Goal: Transaction & Acquisition: Obtain resource

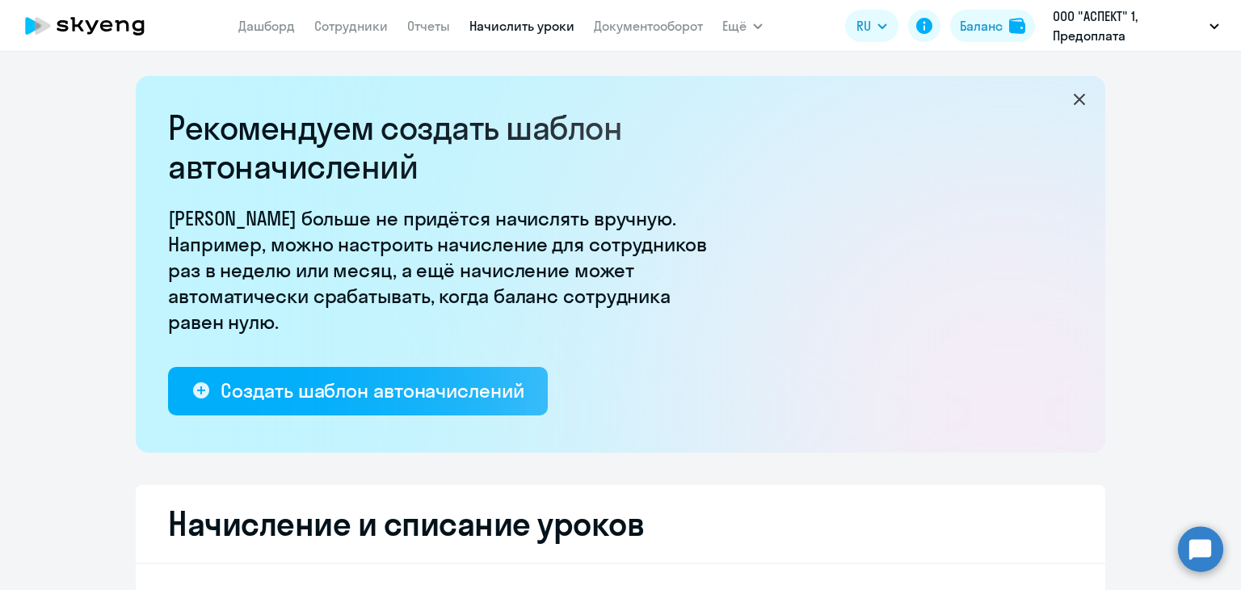
select select "10"
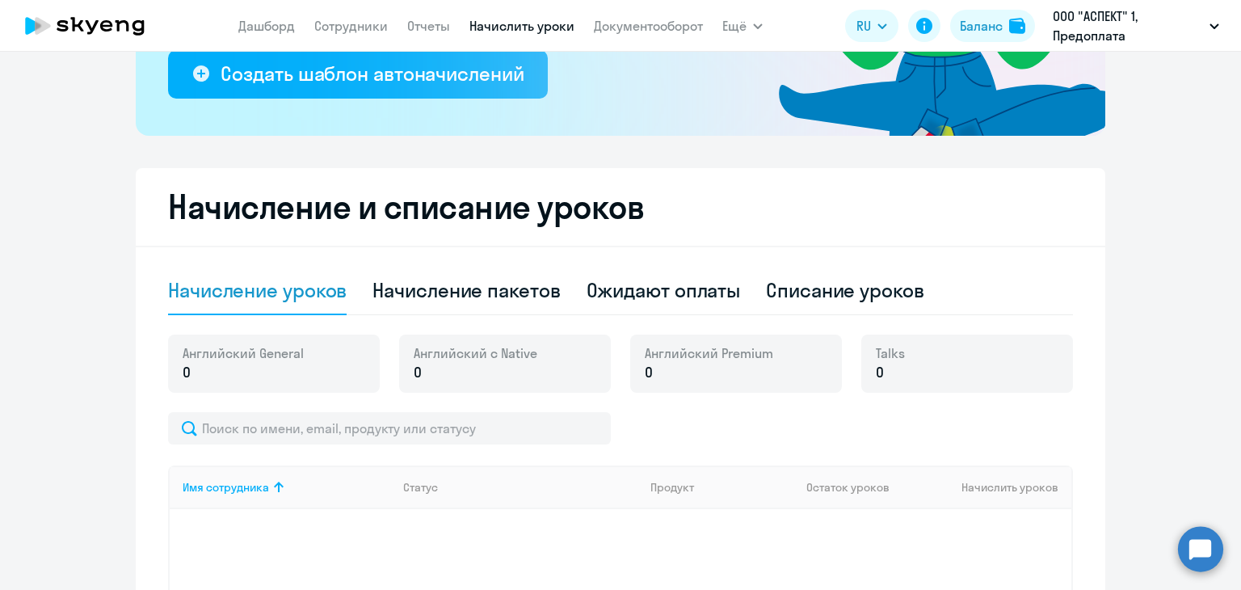
scroll to position [404, 0]
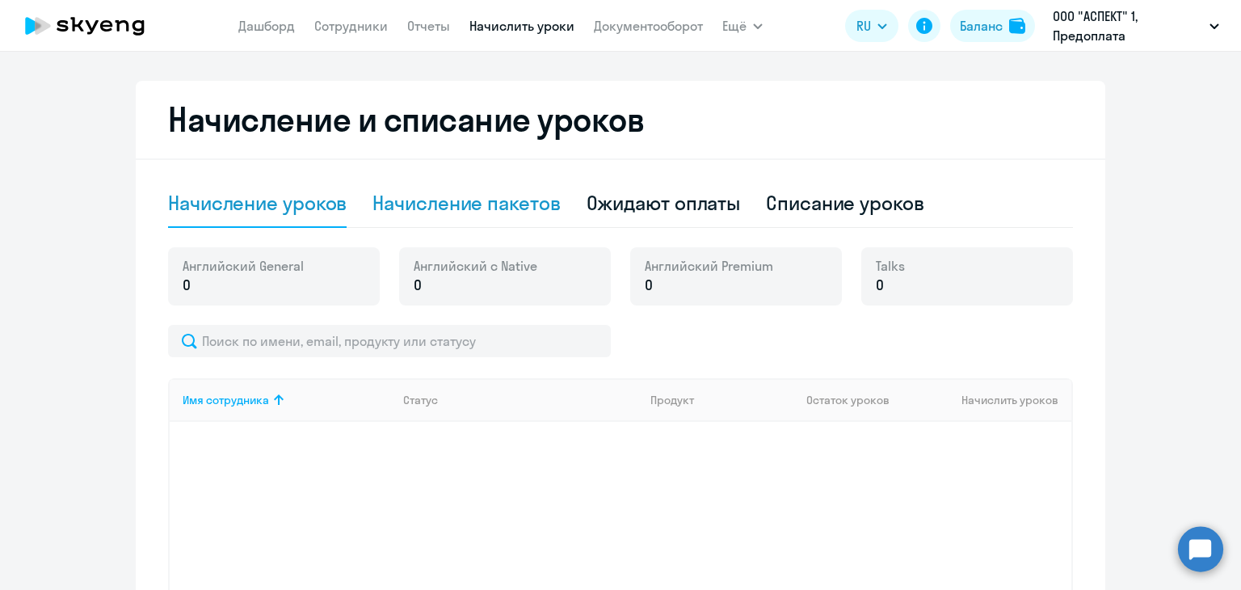
click at [498, 217] on div "Начисление пакетов" at bounding box center [467, 203] width 188 height 48
select select "10"
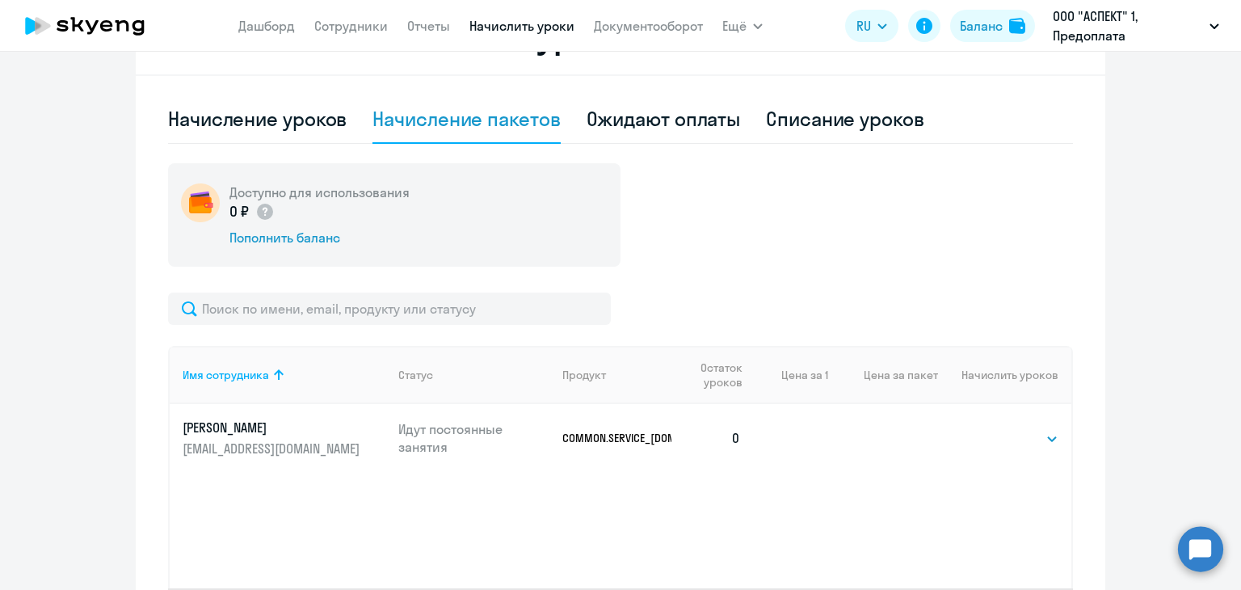
scroll to position [622, 0]
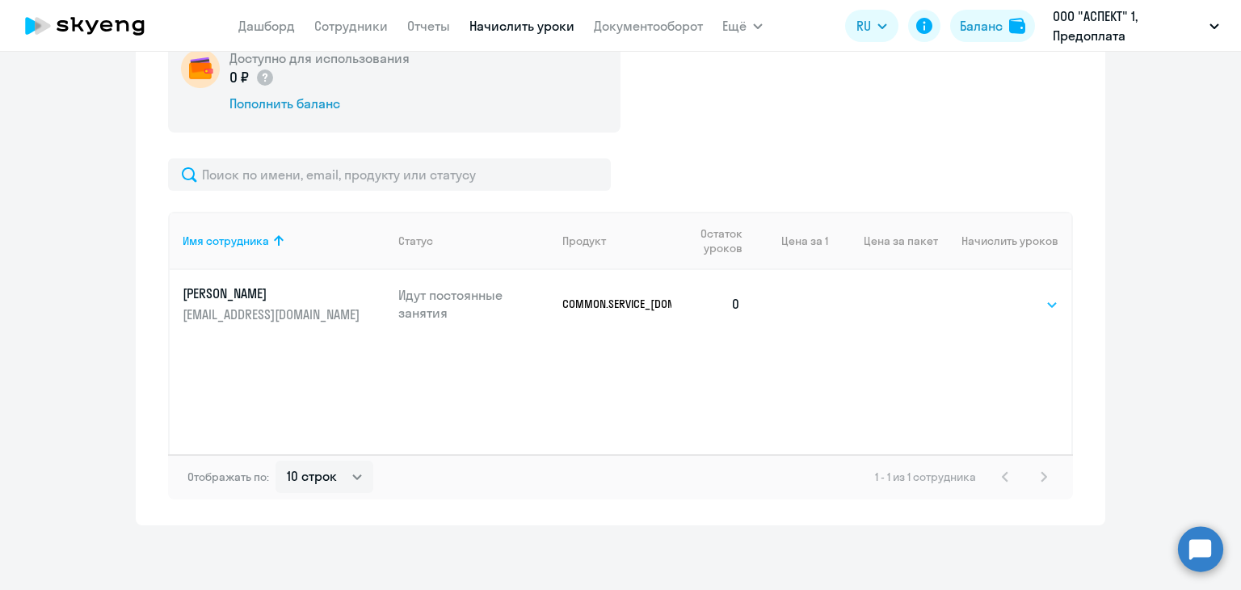
click at [994, 295] on select "Выбрать 24 36 48 72 96 108 144 192" at bounding box center [1026, 304] width 66 height 19
select select "36"
click at [993, 295] on select "Выбрать 24 36 48 72 96 108 144 192" at bounding box center [1026, 304] width 66 height 19
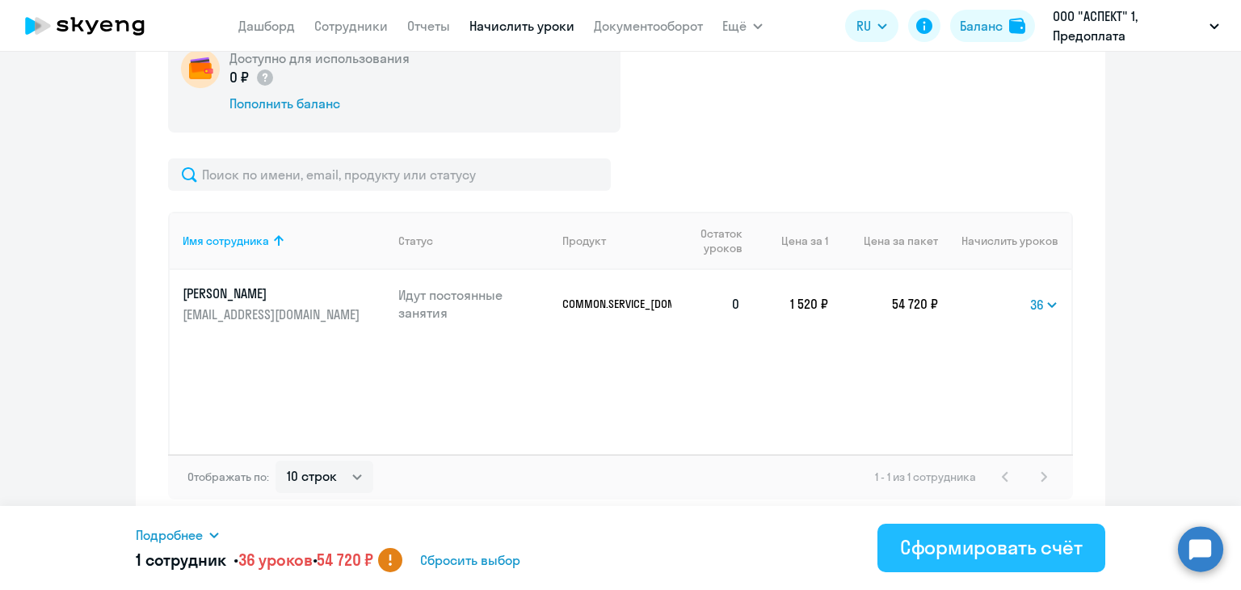
click at [962, 563] on button "Сформировать счёт" at bounding box center [992, 548] width 228 height 48
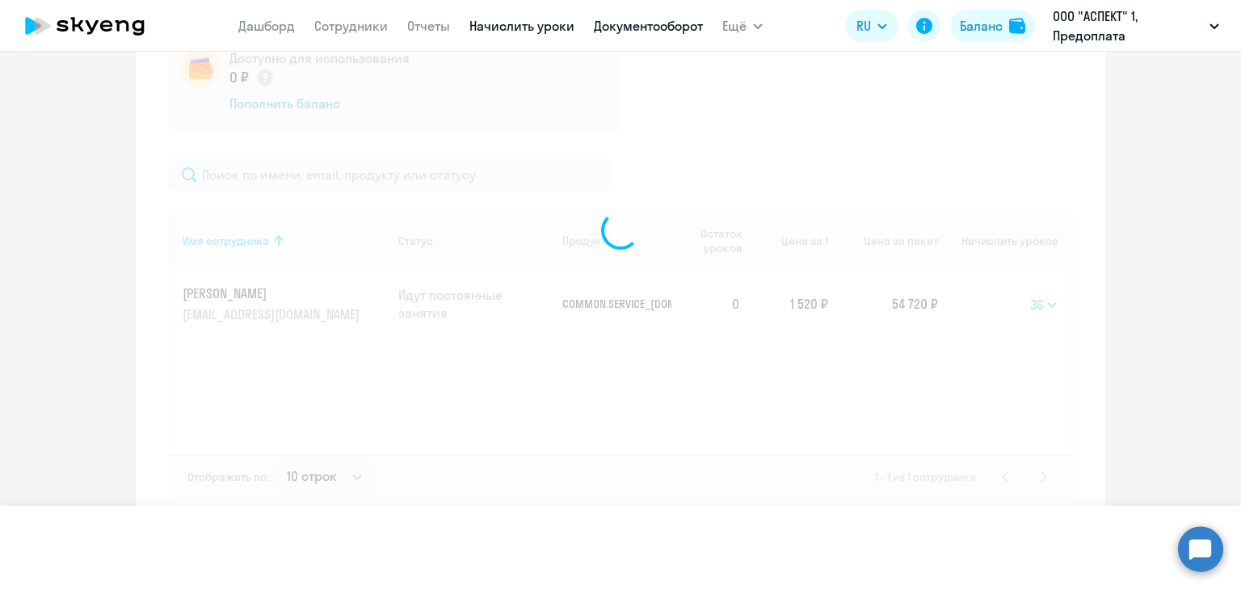
select select
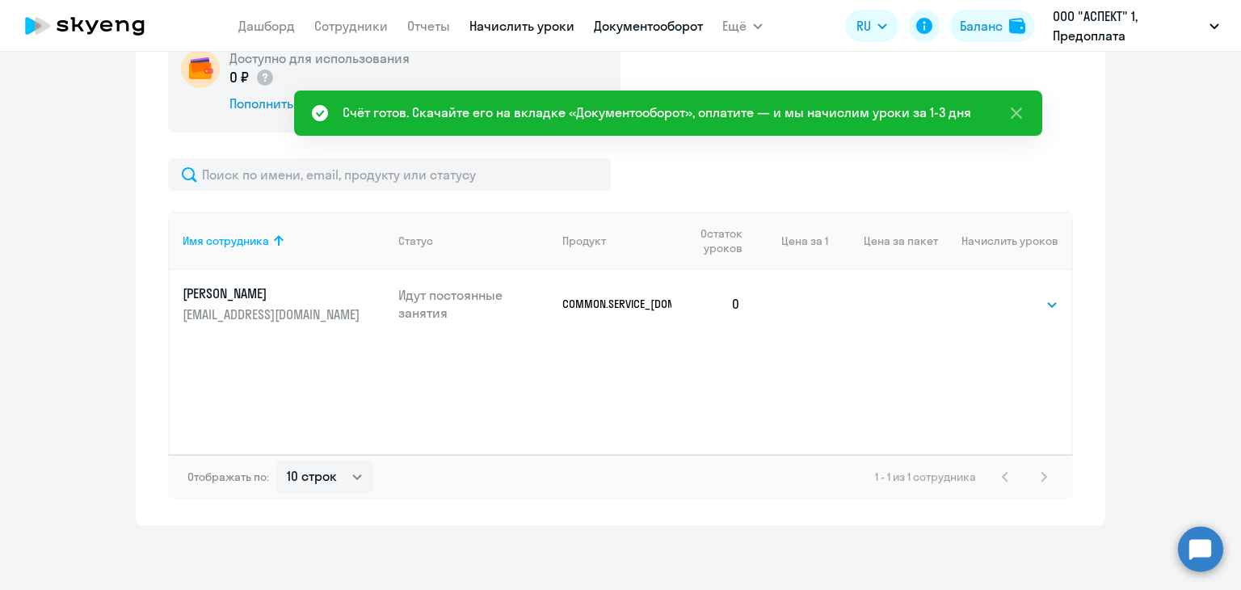
click at [650, 31] on link "Документооборот" at bounding box center [648, 26] width 109 height 16
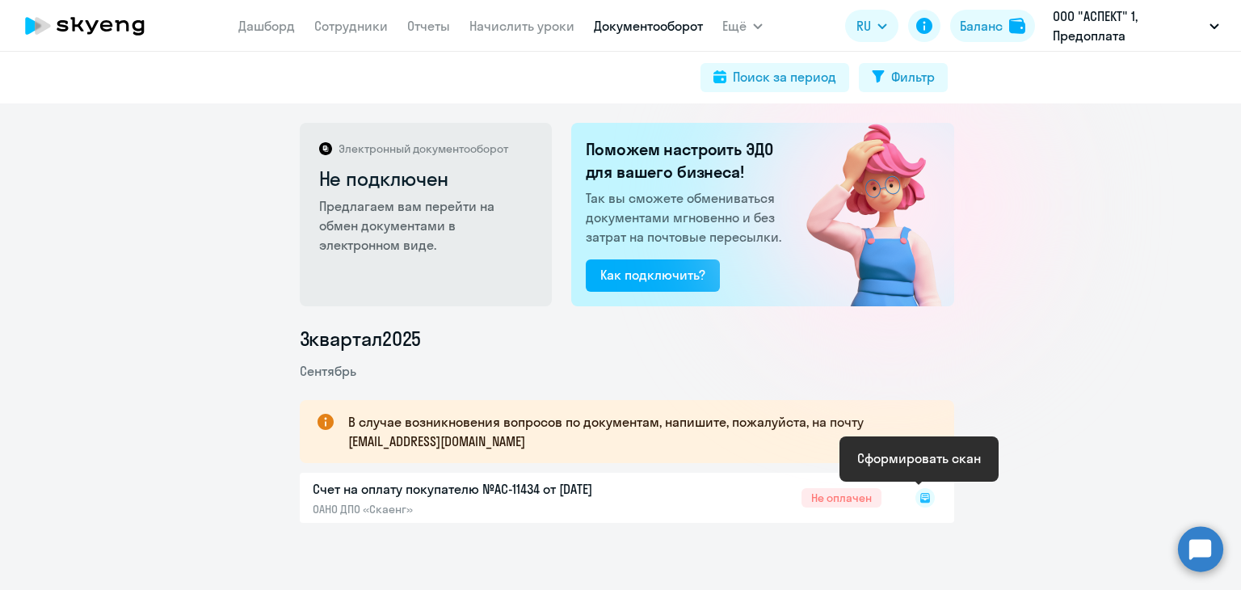
click at [922, 497] on icon at bounding box center [925, 497] width 6 height 1
click at [921, 498] on rect at bounding box center [925, 497] width 19 height 19
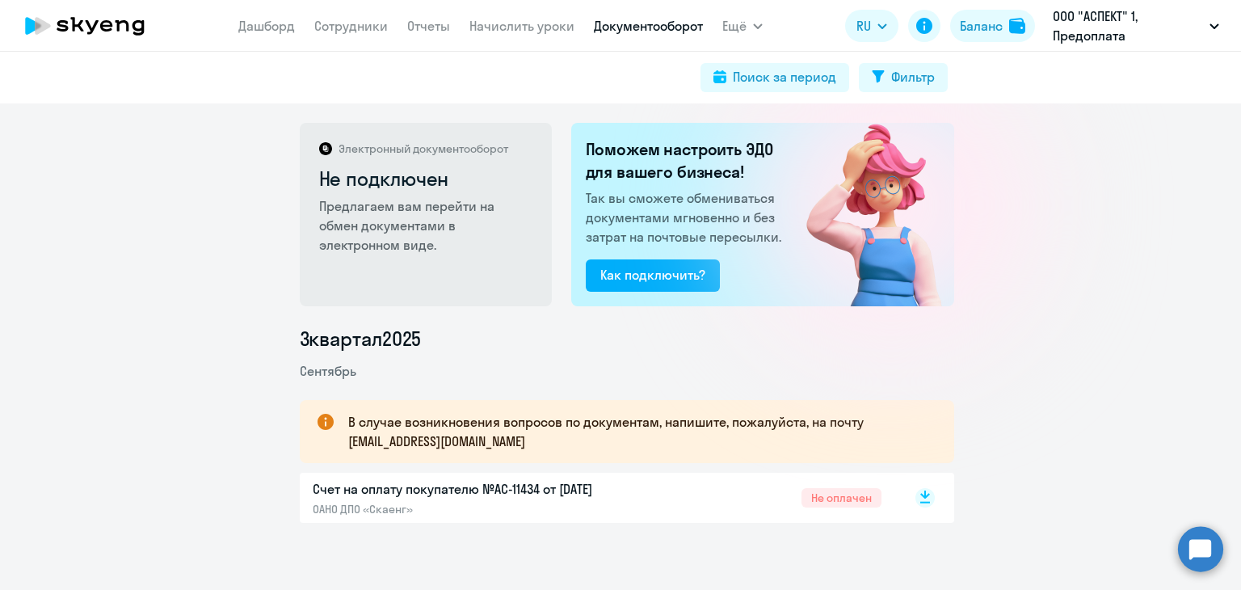
click at [925, 491] on rect at bounding box center [925, 497] width 19 height 19
